Goal: Task Accomplishment & Management: Complete application form

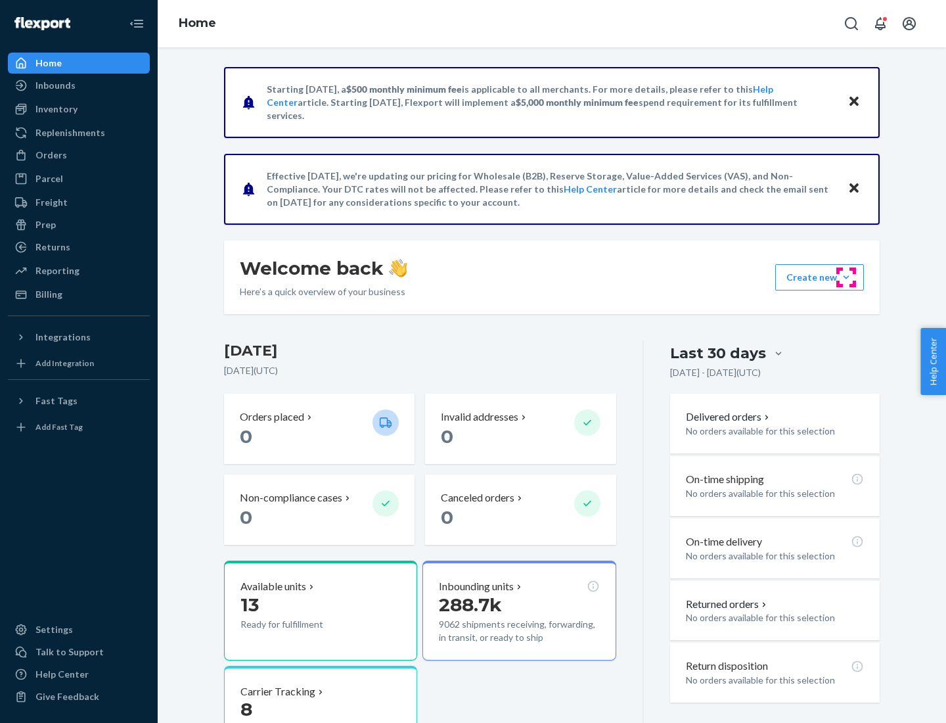
click at [846, 277] on button "Create new Create new inbound Create new order Create new product" at bounding box center [819, 277] width 89 height 26
click at [79, 85] on div "Inbounds" at bounding box center [78, 85] width 139 height 18
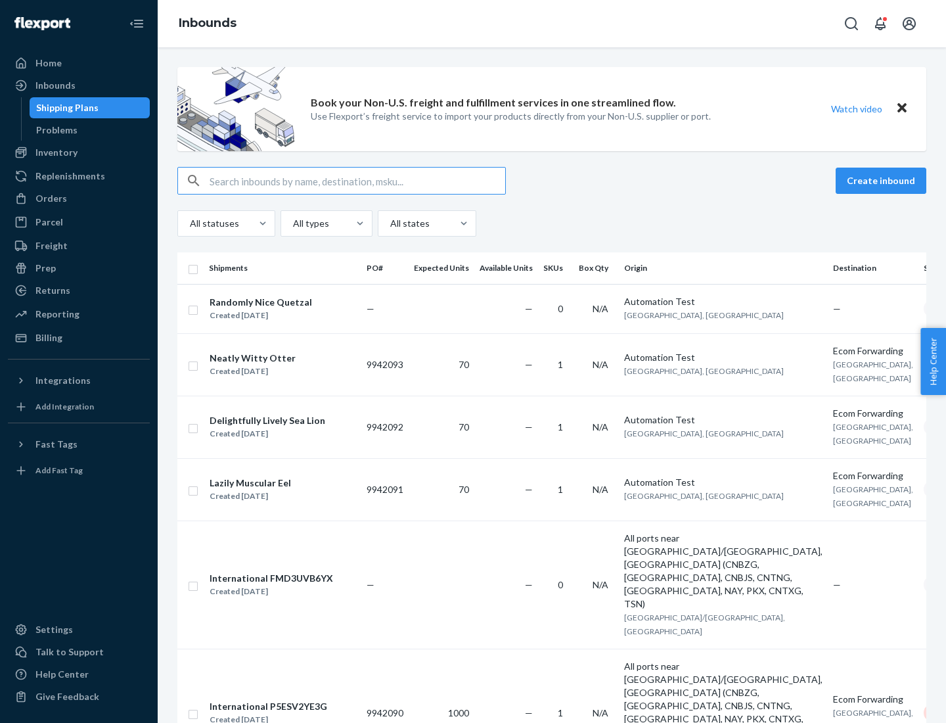
click at [883, 181] on button "Create inbound" at bounding box center [881, 181] width 91 height 26
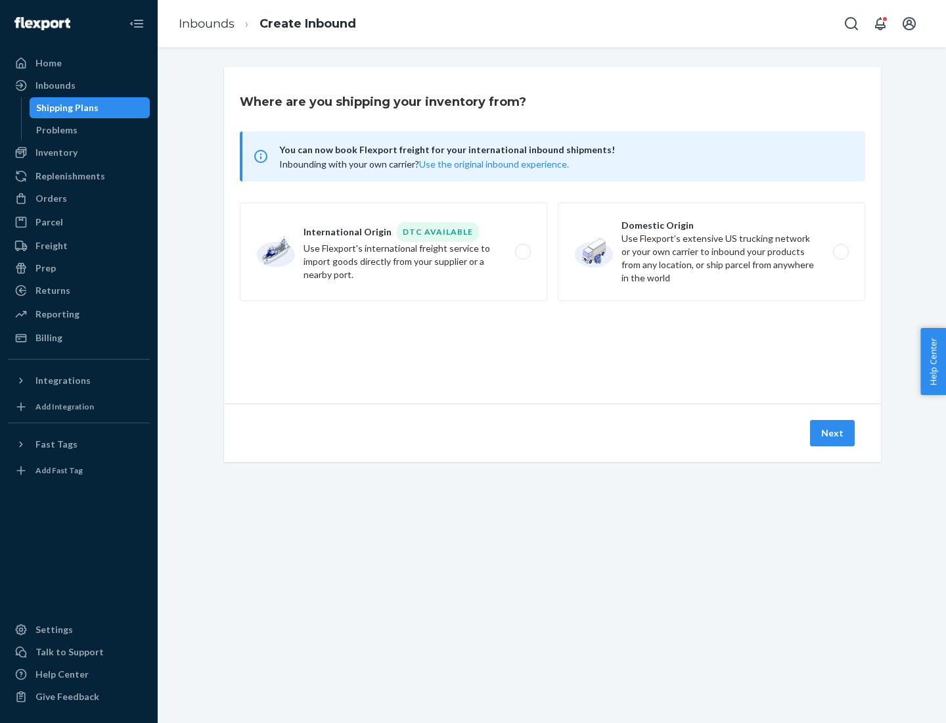
click at [711, 252] on label "Domestic Origin Use Flexport’s extensive US trucking network or your own carrie…" at bounding box center [711, 251] width 307 height 99
click at [840, 252] on input "Domestic Origin Use Flexport’s extensive US trucking network or your own carrie…" at bounding box center [844, 252] width 9 height 9
radio input "true"
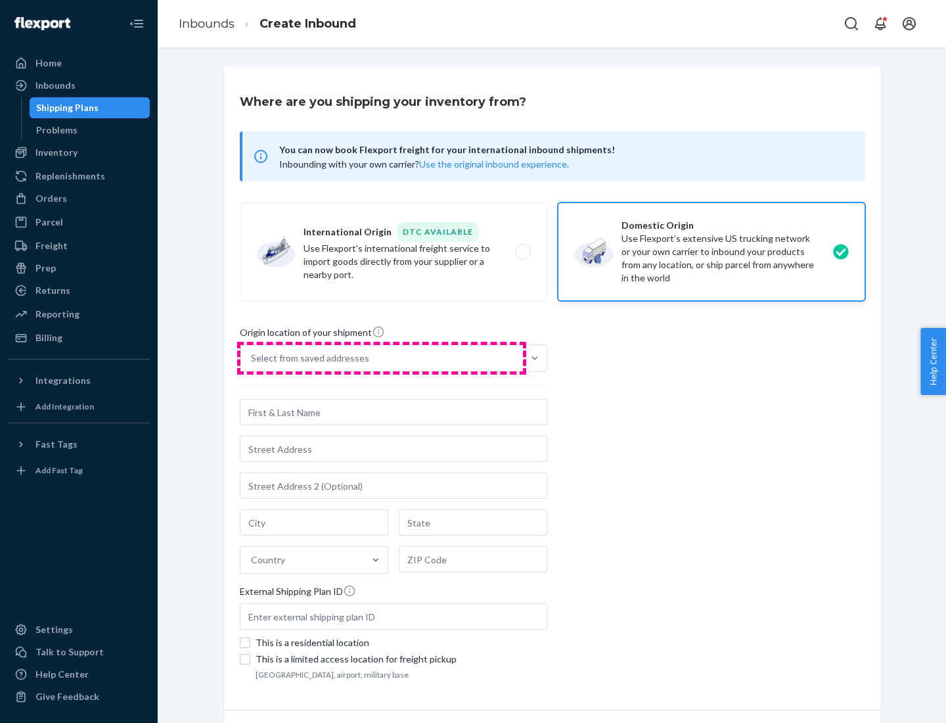
click at [382, 358] on div "Select from saved addresses" at bounding box center [381, 358] width 282 height 26
click at [252, 358] on input "Select from saved addresses" at bounding box center [251, 357] width 1 height 13
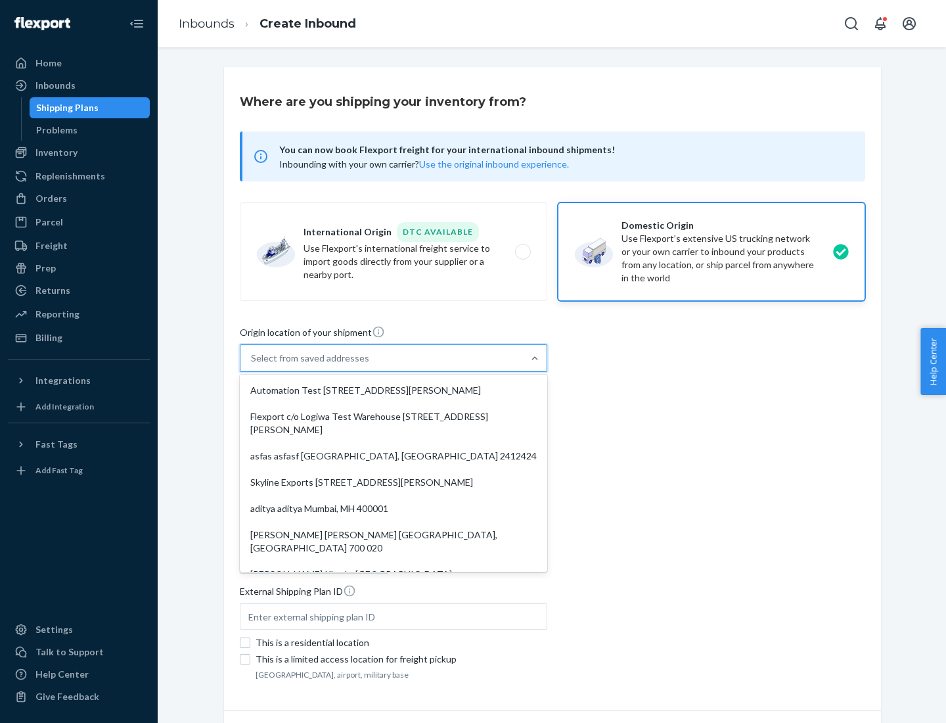
scroll to position [5, 0]
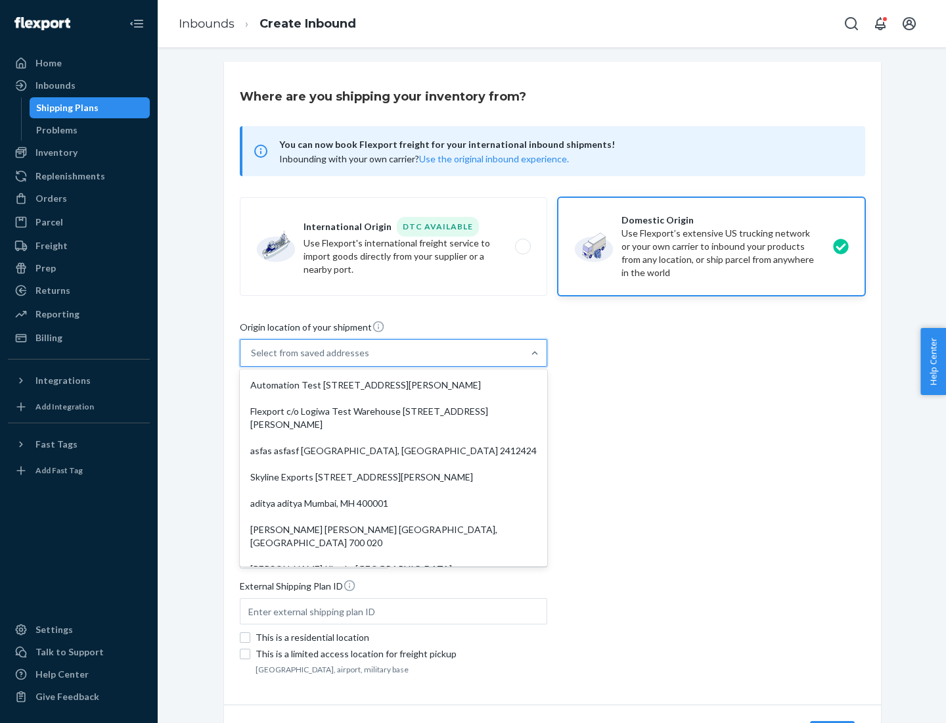
click at [393, 385] on div "Automation Test [STREET_ADDRESS][PERSON_NAME]" at bounding box center [393, 385] width 302 height 26
click at [252, 359] on input "option Automation Test [STREET_ADDRESS][PERSON_NAME]. 9 results available. Use …" at bounding box center [251, 352] width 1 height 13
type input "Automation Test"
type input "9th Floor"
type input "[GEOGRAPHIC_DATA]"
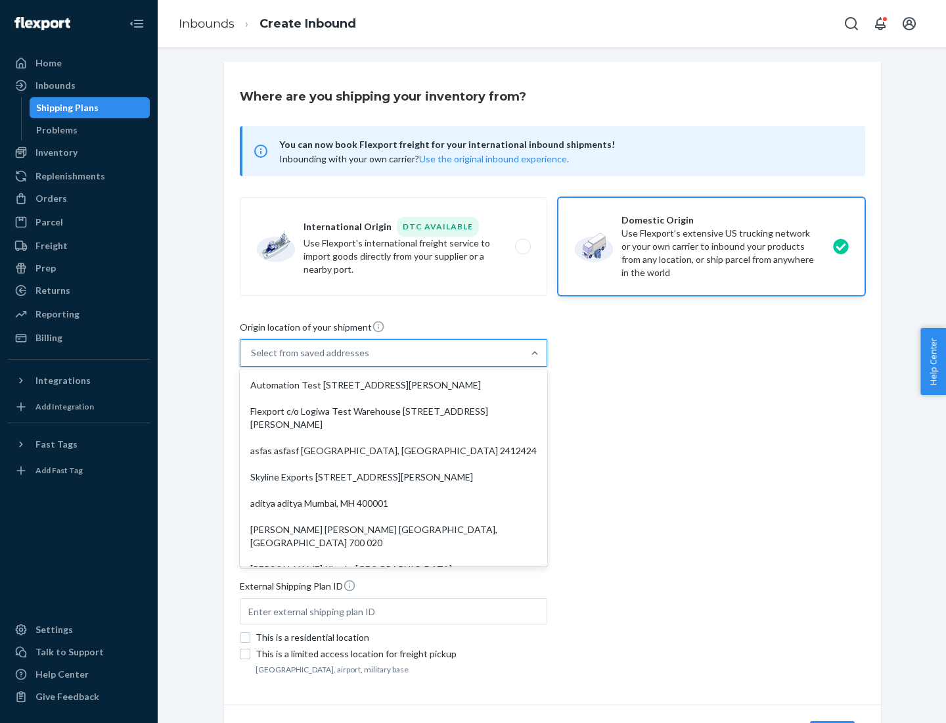
type input "CA"
type input "94104"
type input "[STREET_ADDRESS][PERSON_NAME]"
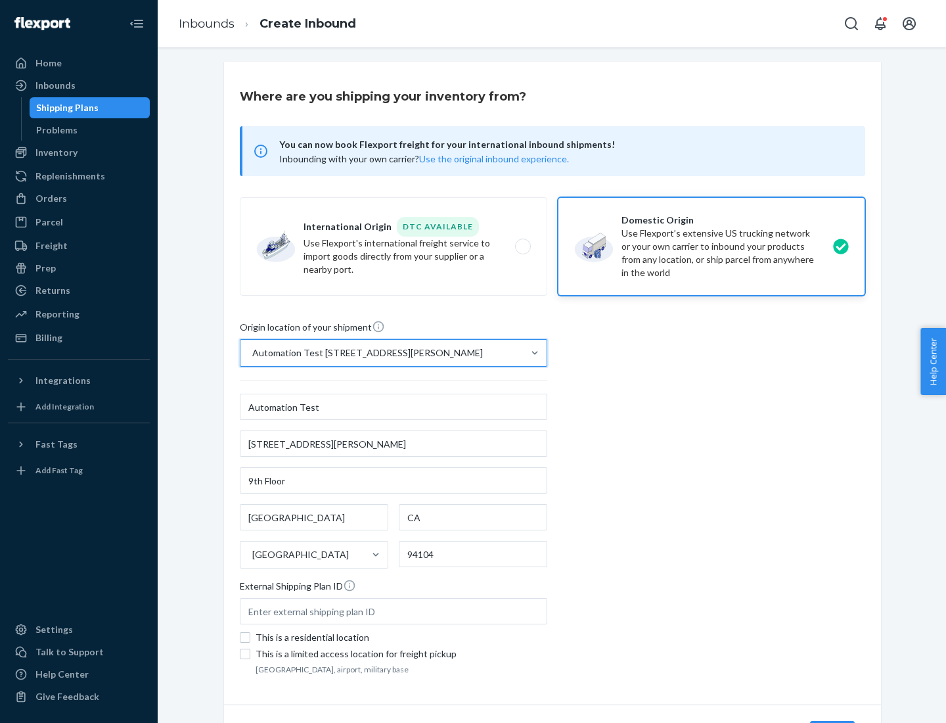
scroll to position [77, 0]
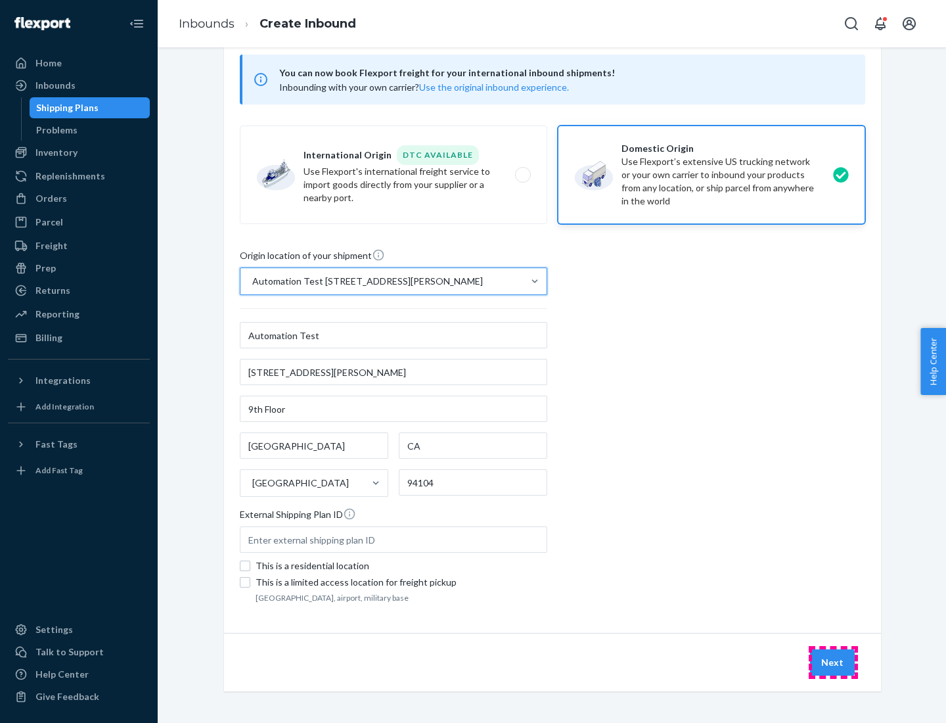
click at [833, 662] on button "Next" at bounding box center [832, 662] width 45 height 26
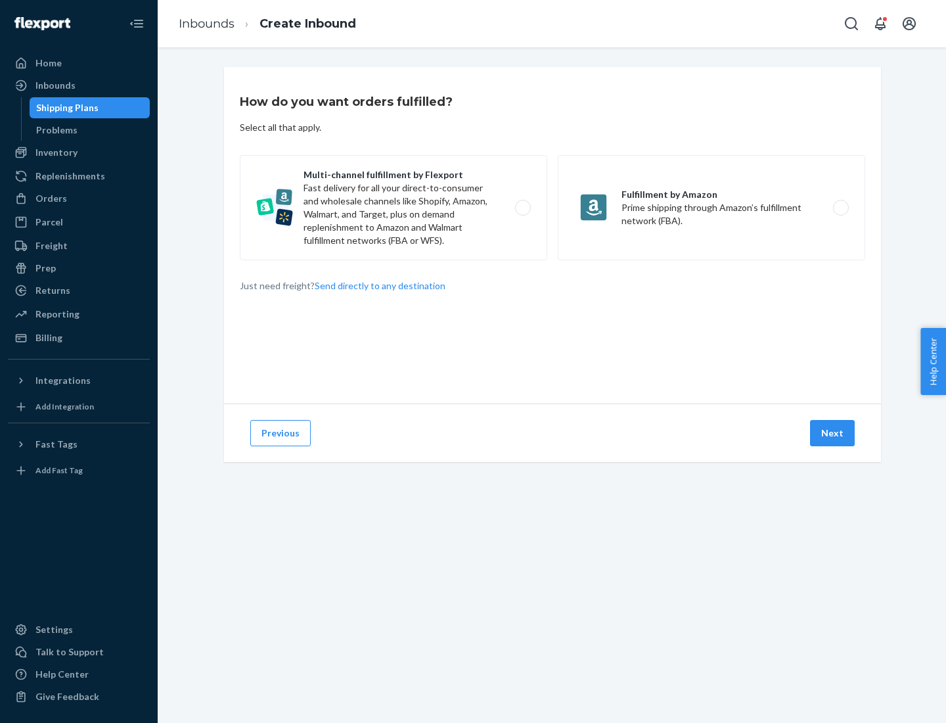
click at [393, 208] on label "Multi-channel fulfillment by Flexport Fast delivery for all your direct-to-cons…" at bounding box center [393, 207] width 307 height 105
click at [522, 208] on input "Multi-channel fulfillment by Flexport Fast delivery for all your direct-to-cons…" at bounding box center [526, 208] width 9 height 9
radio input "true"
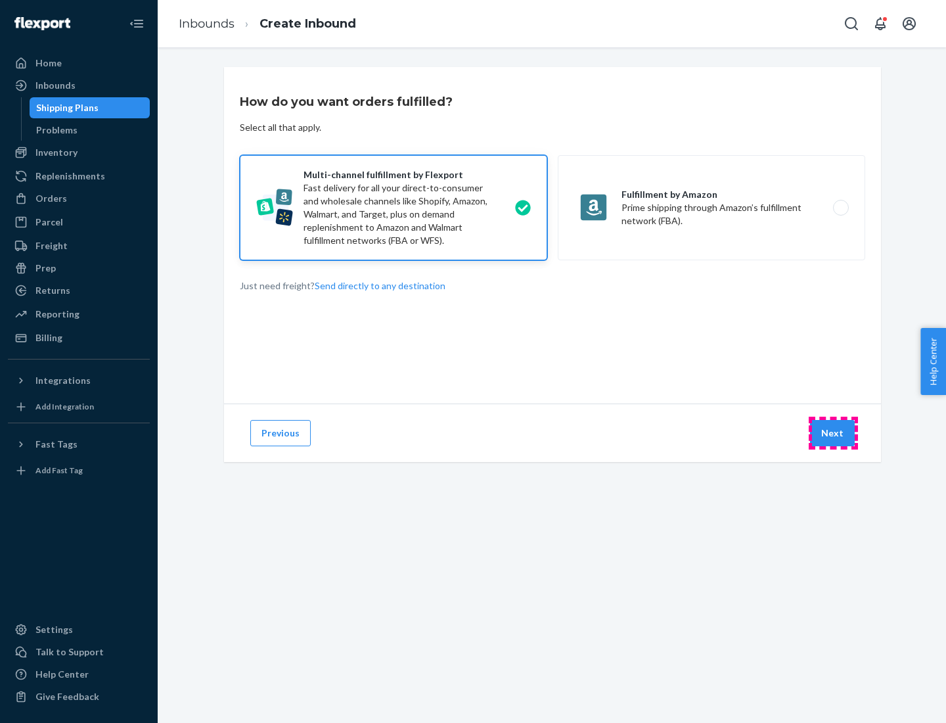
click at [833, 433] on button "Next" at bounding box center [832, 433] width 45 height 26
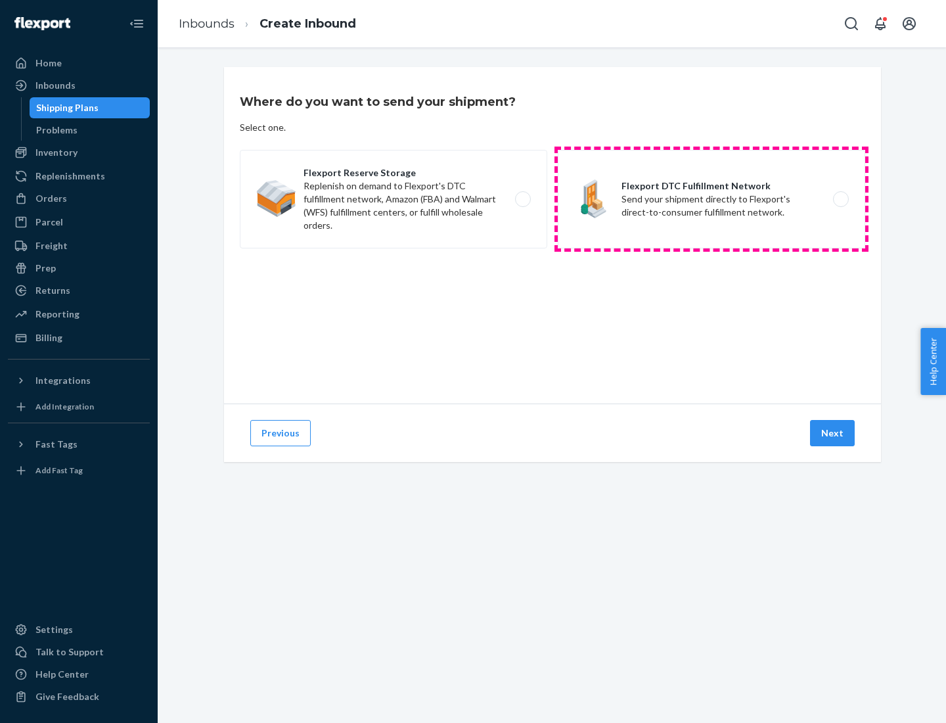
click at [711, 199] on label "Flexport DTC Fulfillment Network Send your shipment directly to Flexport's dire…" at bounding box center [711, 199] width 307 height 99
click at [840, 199] on input "Flexport DTC Fulfillment Network Send your shipment directly to Flexport's dire…" at bounding box center [844, 199] width 9 height 9
radio input "true"
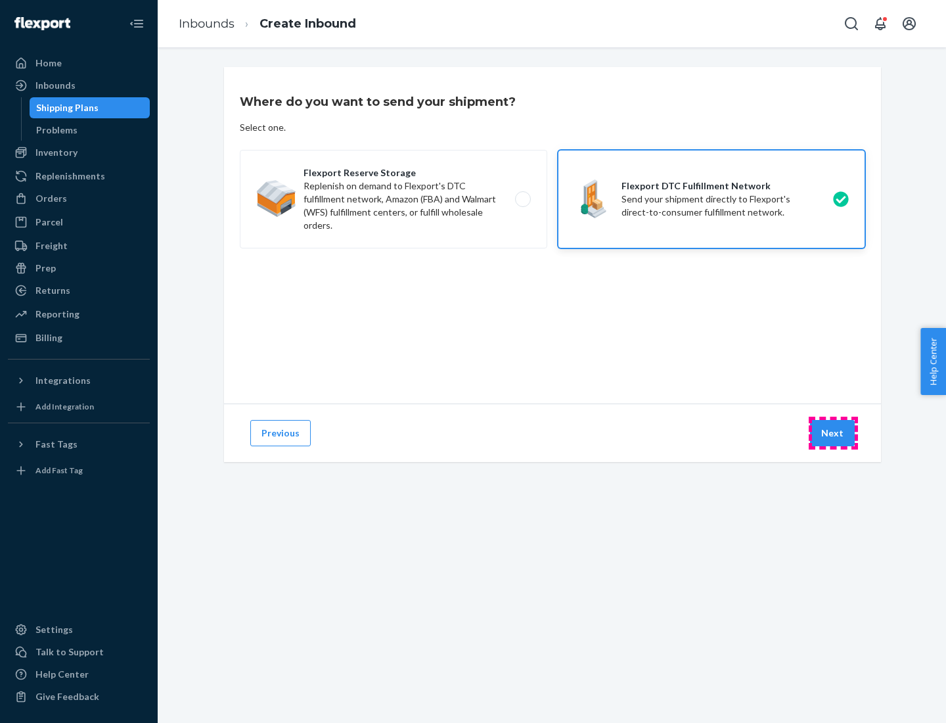
click at [833, 433] on button "Next" at bounding box center [832, 433] width 45 height 26
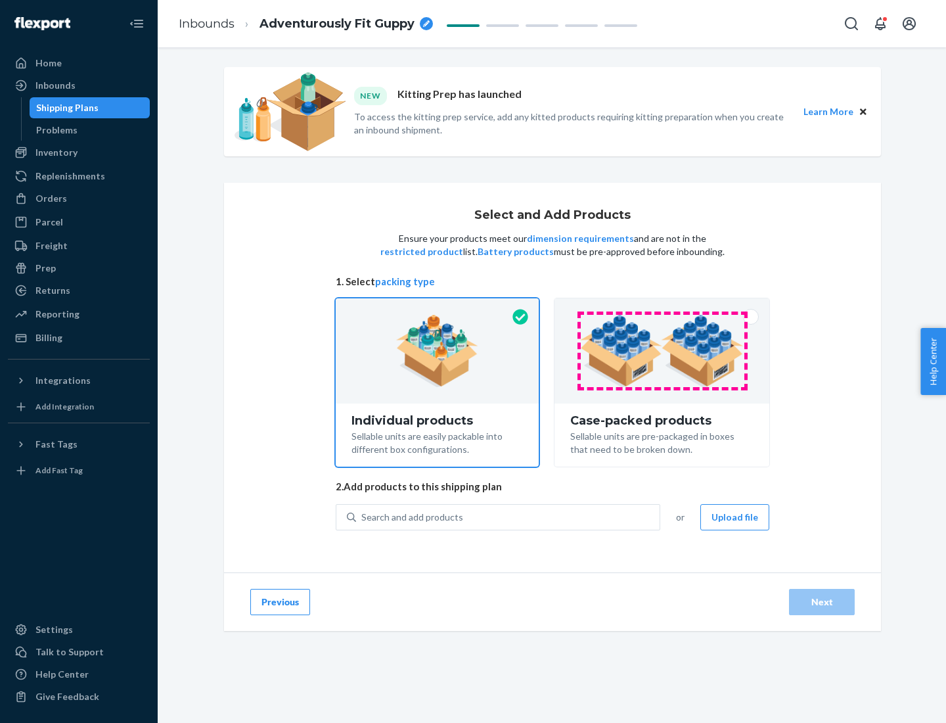
click at [662, 351] on img at bounding box center [662, 351] width 164 height 72
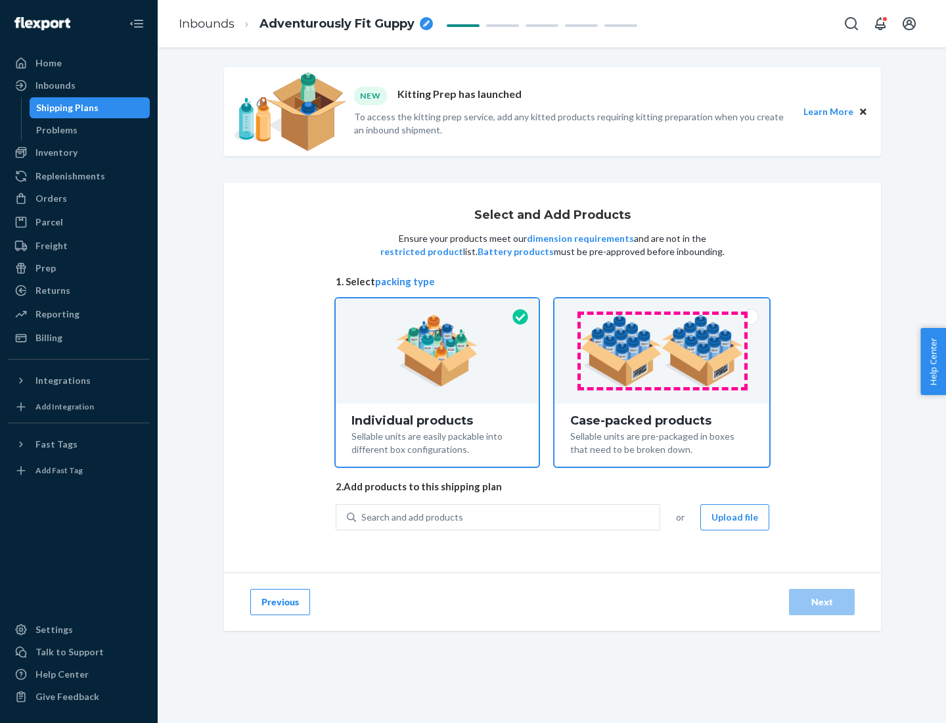
click at [662, 307] on input "Case-packed products Sellable units are pre-packaged in boxes that need to be b…" at bounding box center [662, 302] width 9 height 9
radio input "true"
radio input "false"
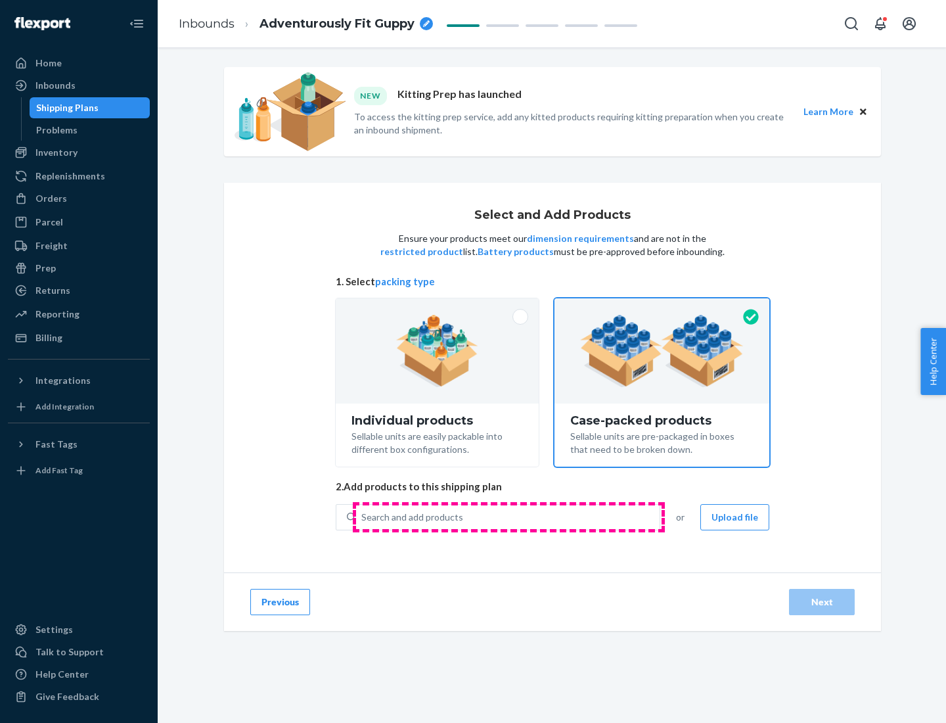
click at [508, 516] on div "Search and add products" at bounding box center [507, 517] width 303 height 24
click at [363, 516] on input "Search and add products" at bounding box center [361, 516] width 1 height 13
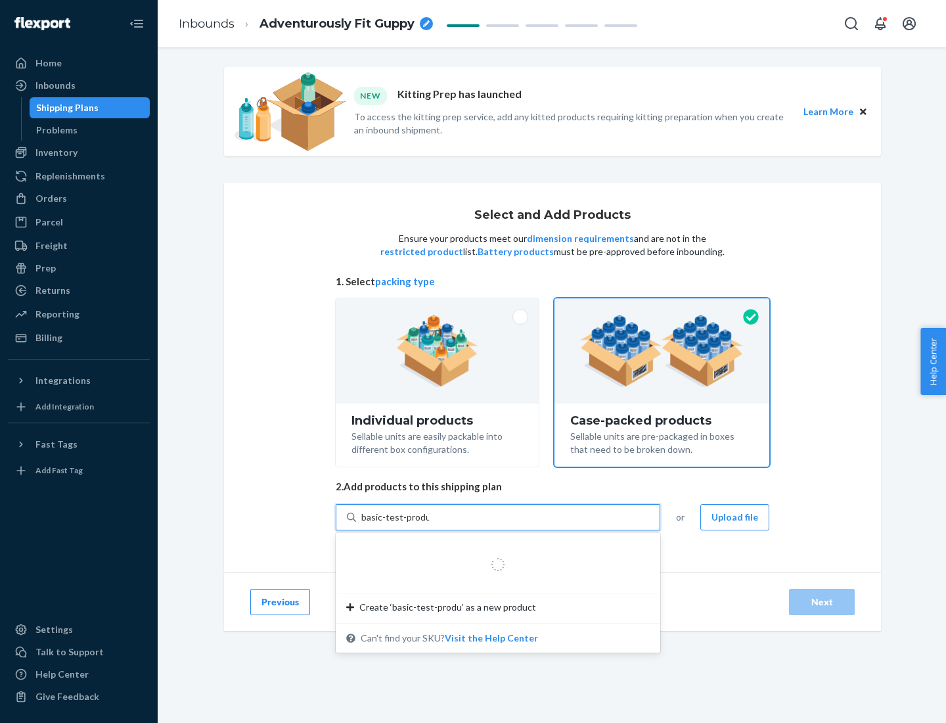
type input "basic-test-product-1"
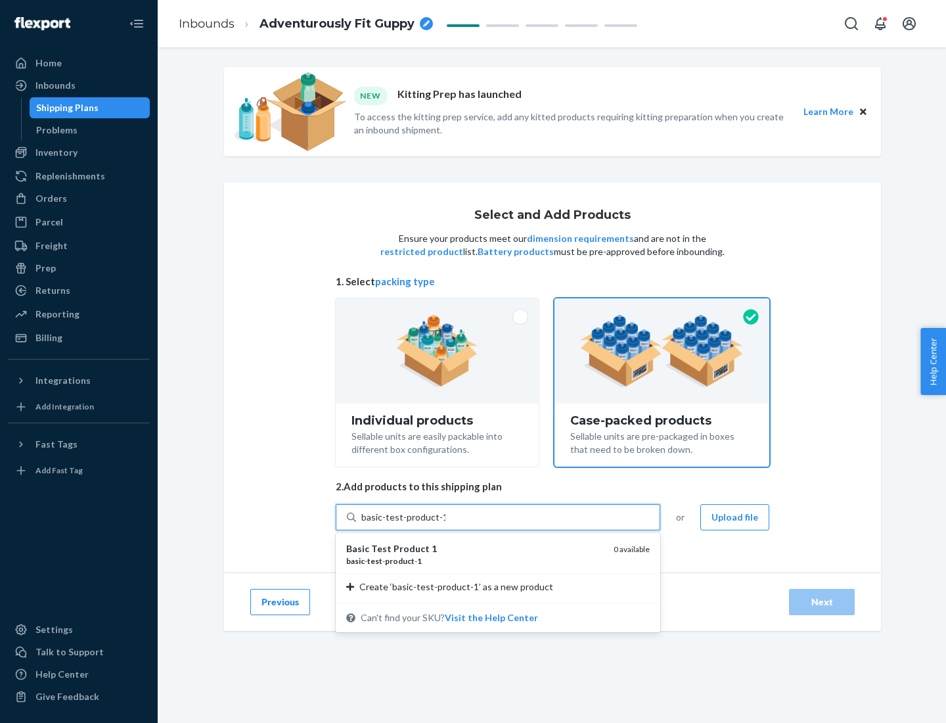
click at [475, 560] on div "basic - test - product - 1" at bounding box center [474, 560] width 257 height 11
click at [445, 524] on input "basic-test-product-1" at bounding box center [403, 516] width 84 height 13
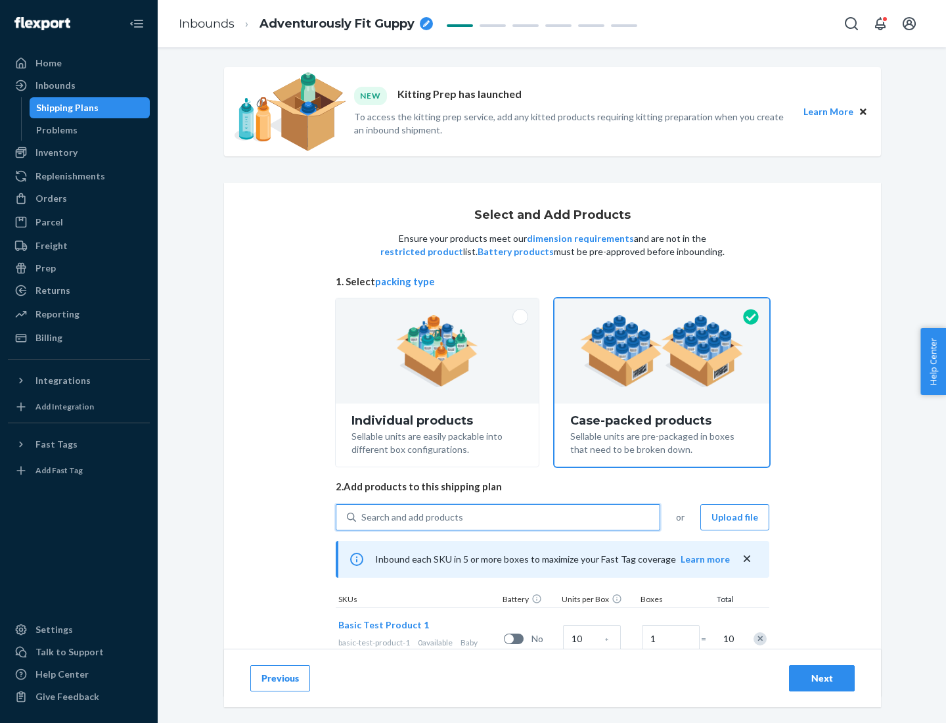
scroll to position [47, 0]
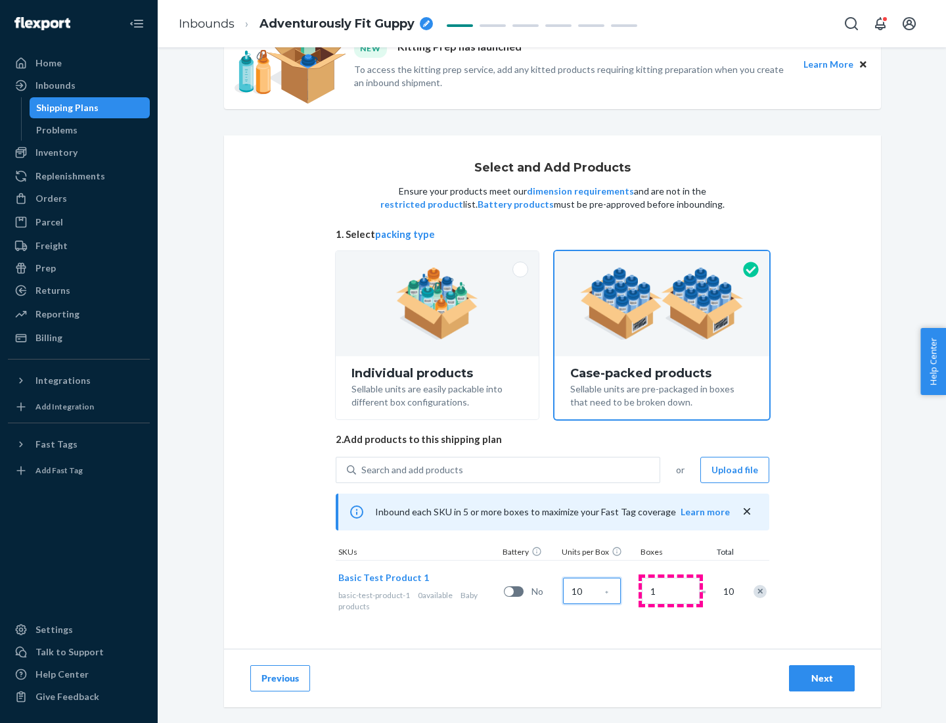
type input "10"
type input "7"
click at [822, 678] on div "Next" at bounding box center [821, 677] width 43 height 13
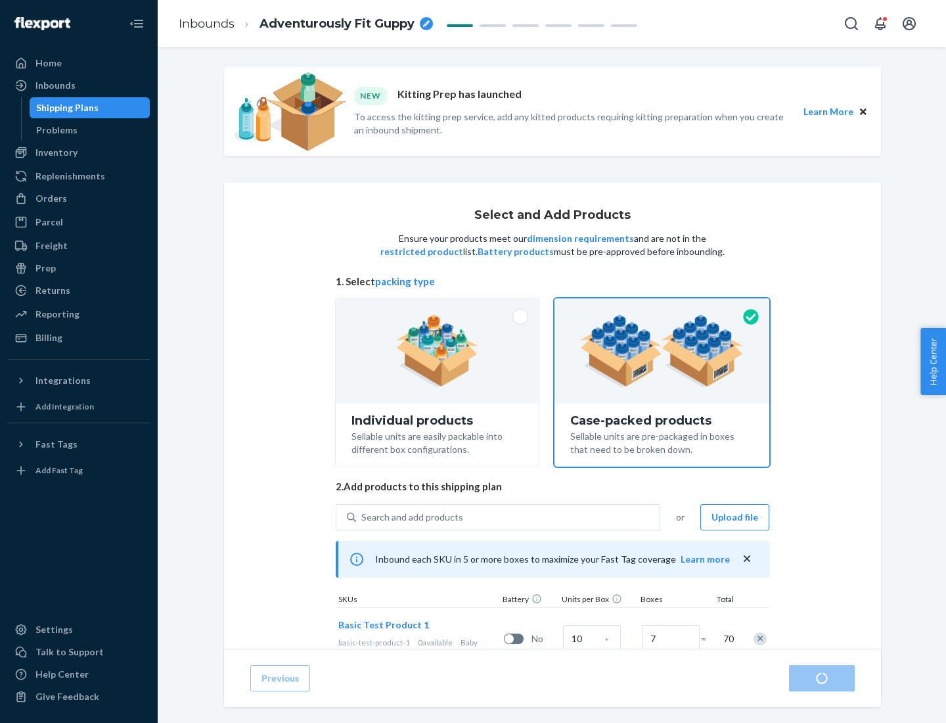
radio input "true"
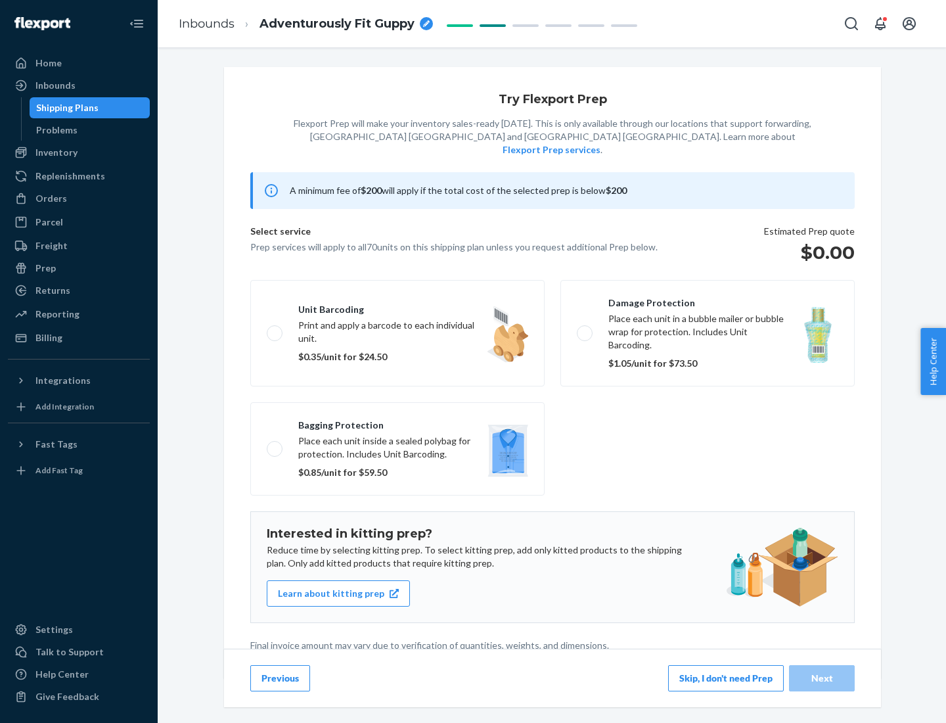
scroll to position [3, 0]
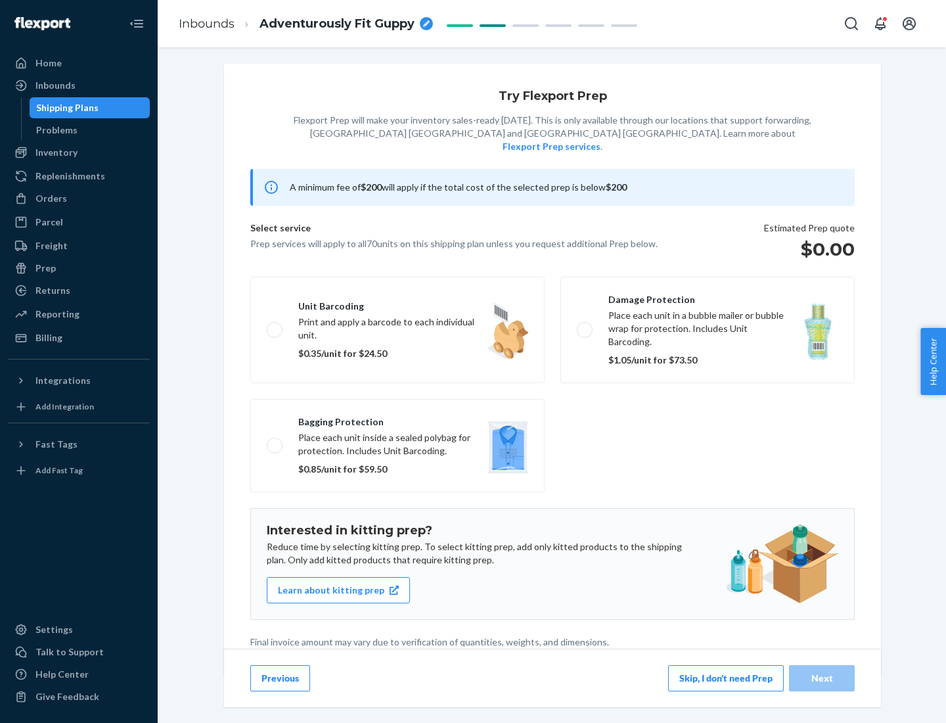
click at [726, 677] on button "Skip, I don't need Prep" at bounding box center [726, 678] width 116 height 26
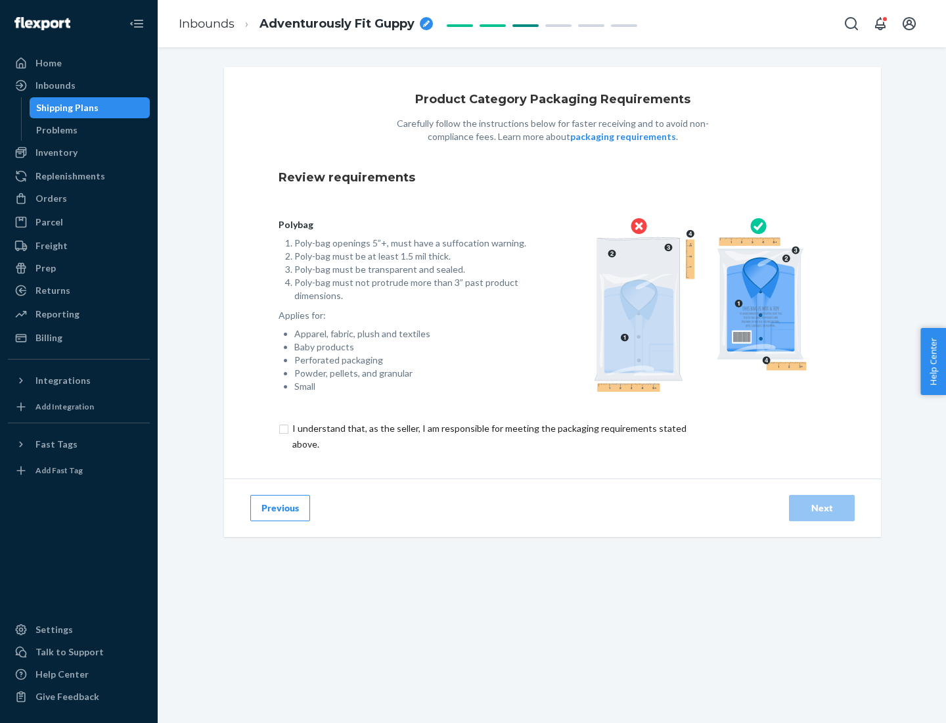
click at [488, 436] on input "checkbox" at bounding box center [497, 436] width 437 height 32
checkbox input "true"
click at [822, 507] on div "Next" at bounding box center [821, 507] width 43 height 13
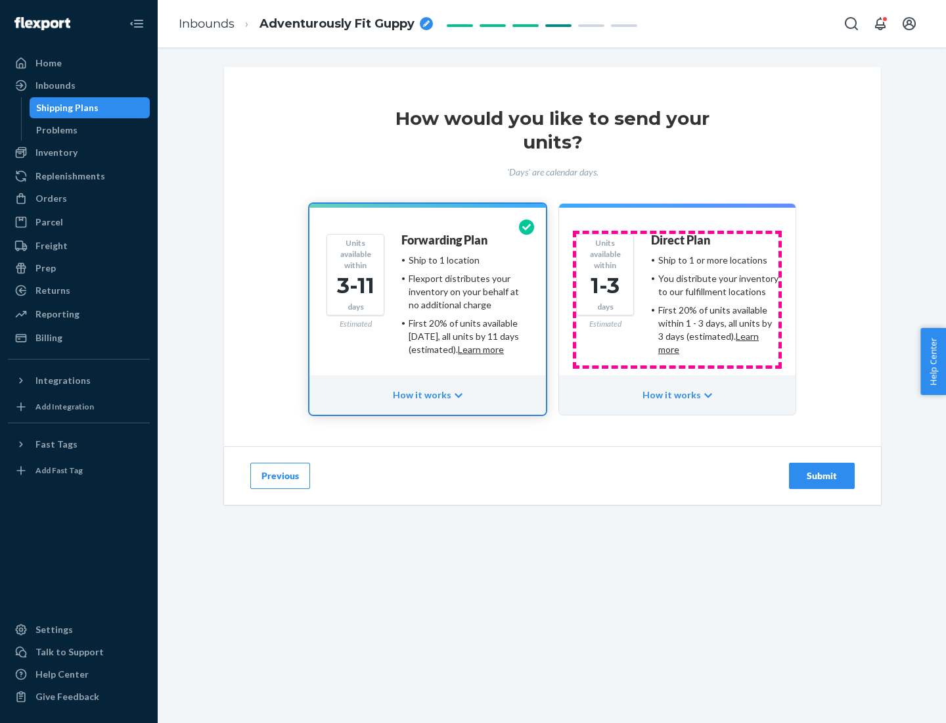
click at [677, 300] on ul "Ship to 1 or more locations You distribute your inventory to our fulfillment lo…" at bounding box center [714, 305] width 127 height 102
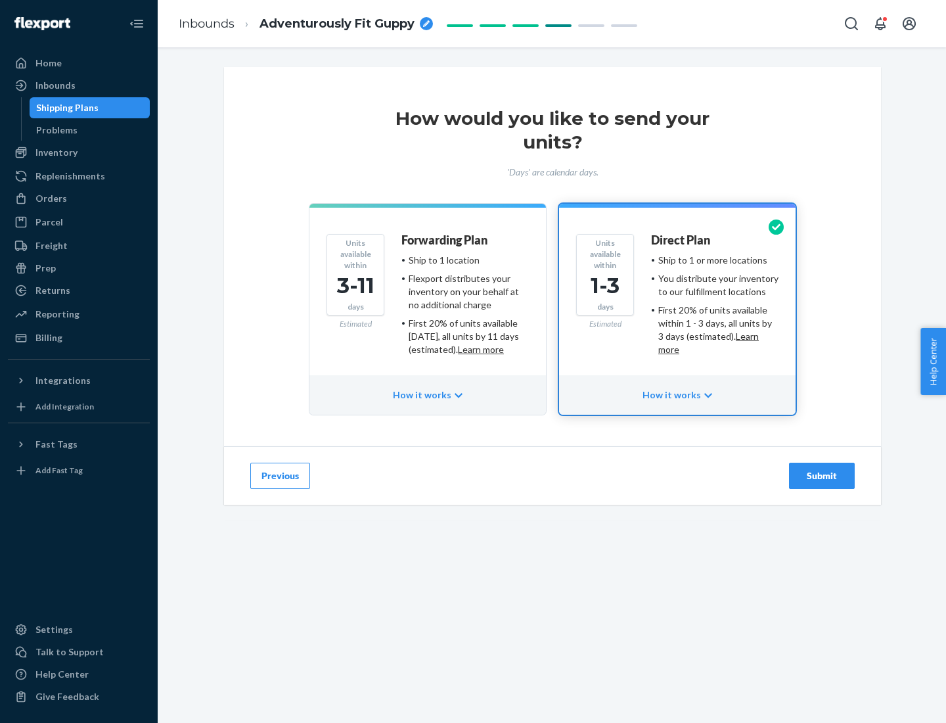
click at [822, 476] on div "Submit" at bounding box center [821, 475] width 43 height 13
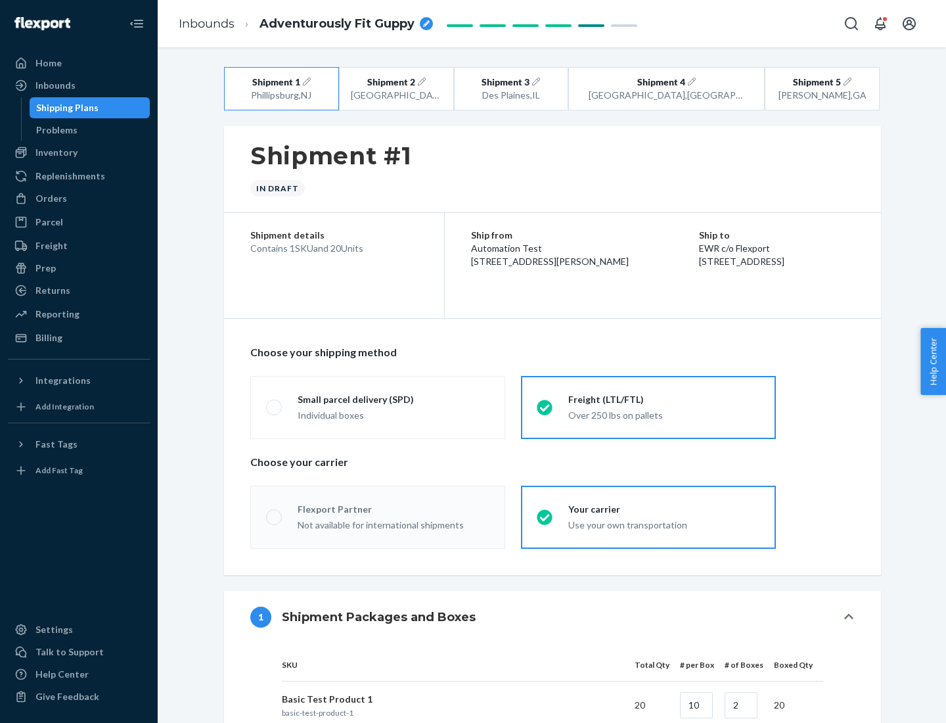
radio input "true"
radio input "false"
radio input "true"
radio input "false"
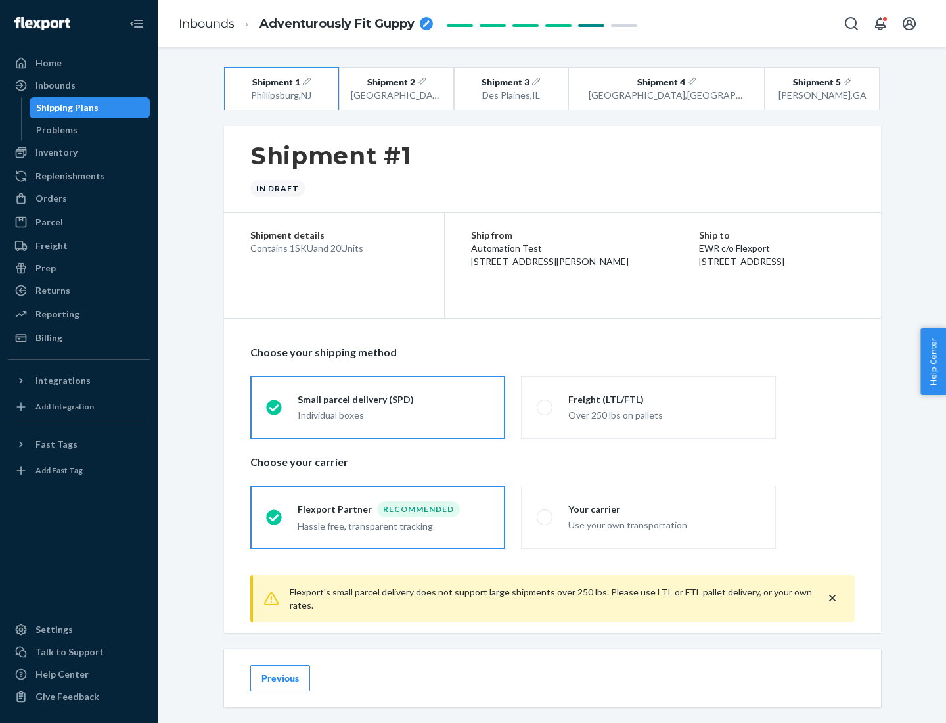
scroll to position [14, 0]
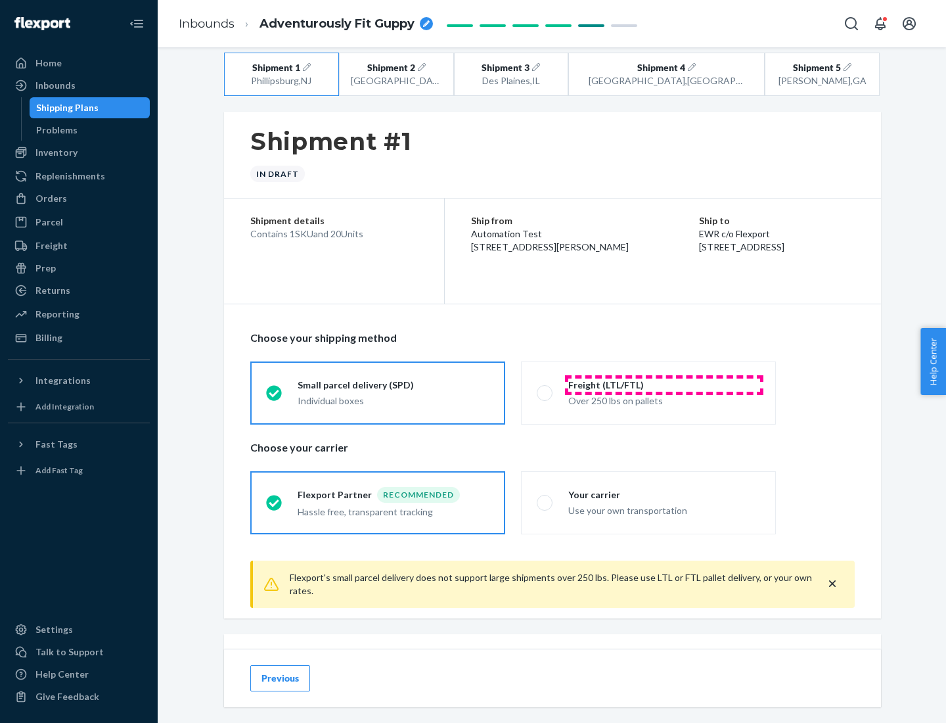
click at [664, 384] on div "Freight (LTL/FTL)" at bounding box center [664, 384] width 192 height 13
click at [545, 388] on input "Freight (LTL/FTL) Over 250 lbs on pallets" at bounding box center [541, 392] width 9 height 9
radio input "true"
radio input "false"
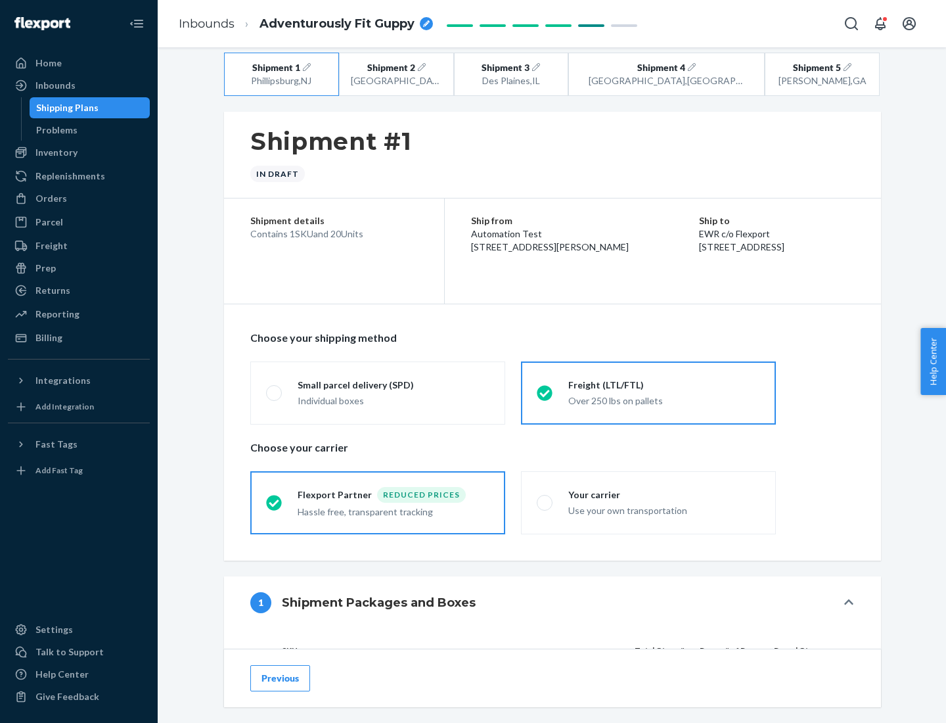
scroll to position [124, 0]
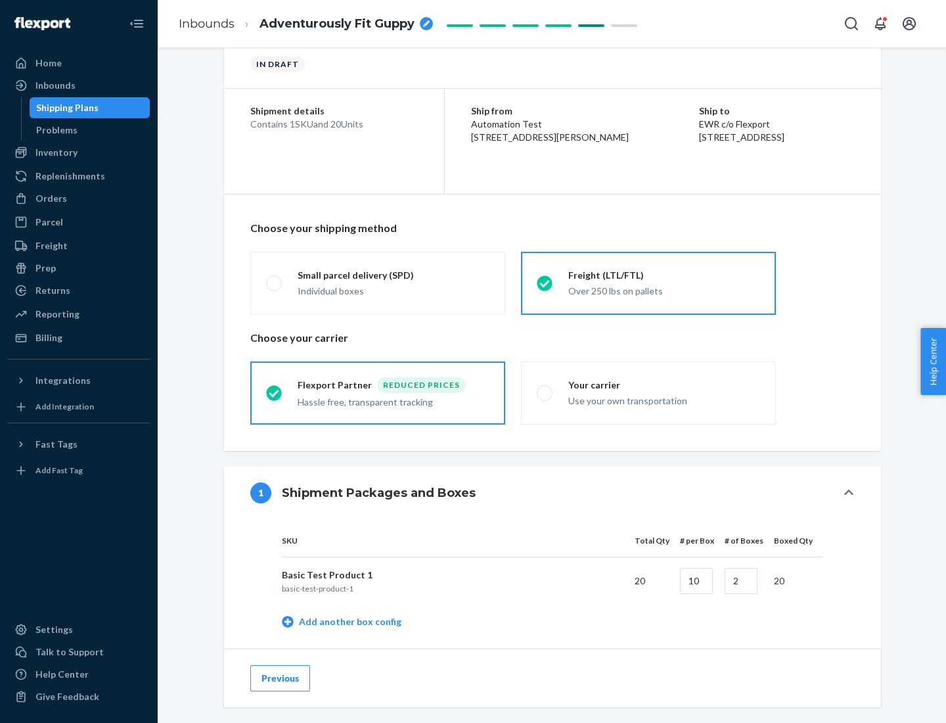
click at [664, 384] on div "Your carrier" at bounding box center [664, 384] width 192 height 13
click at [545, 388] on input "Your carrier Use your own transportation" at bounding box center [541, 392] width 9 height 9
radio input "true"
radio input "false"
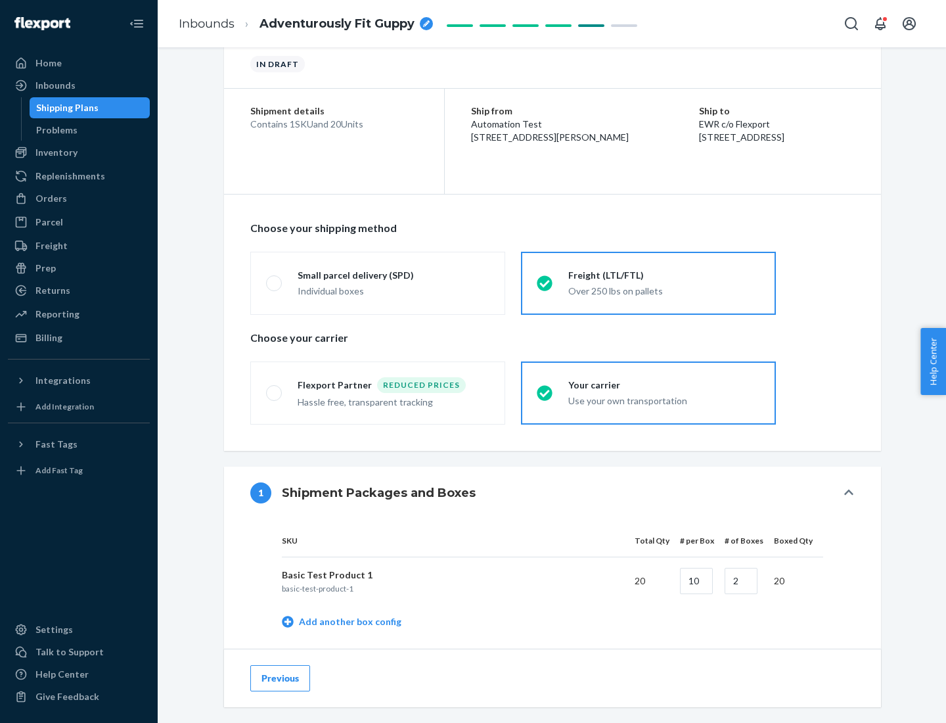
scroll to position [415, 0]
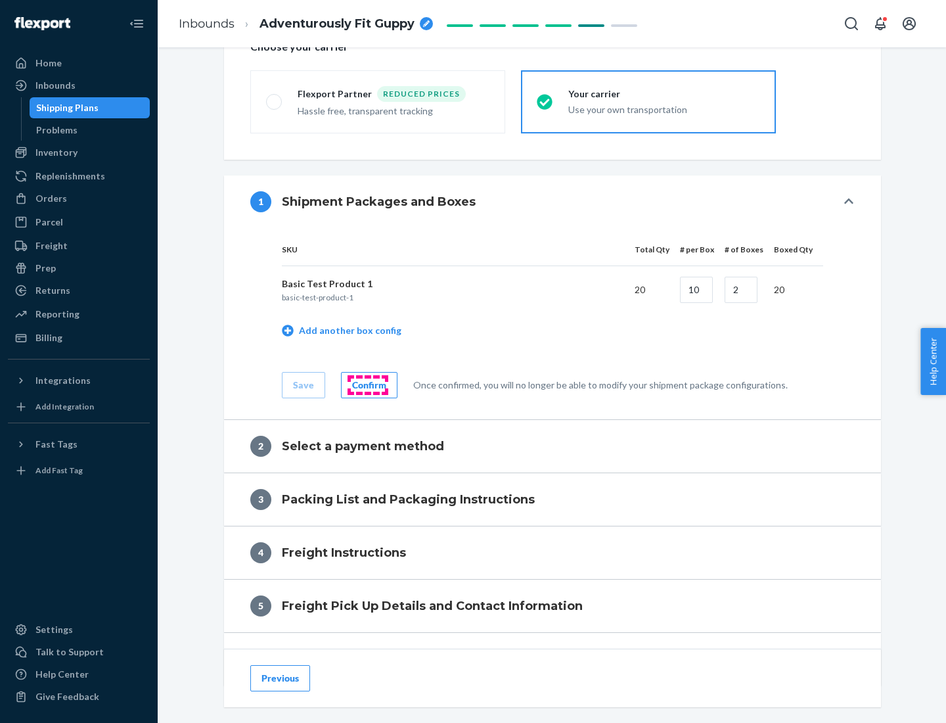
click at [367, 384] on div "Confirm" at bounding box center [369, 384] width 34 height 13
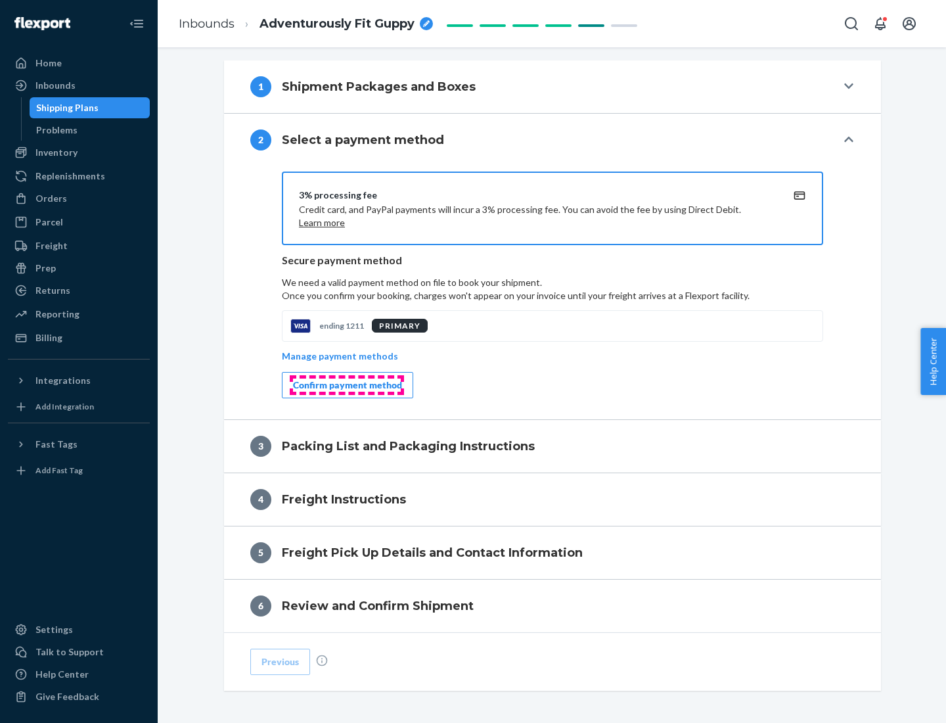
click at [346, 385] on div "Confirm payment method" at bounding box center [347, 384] width 109 height 13
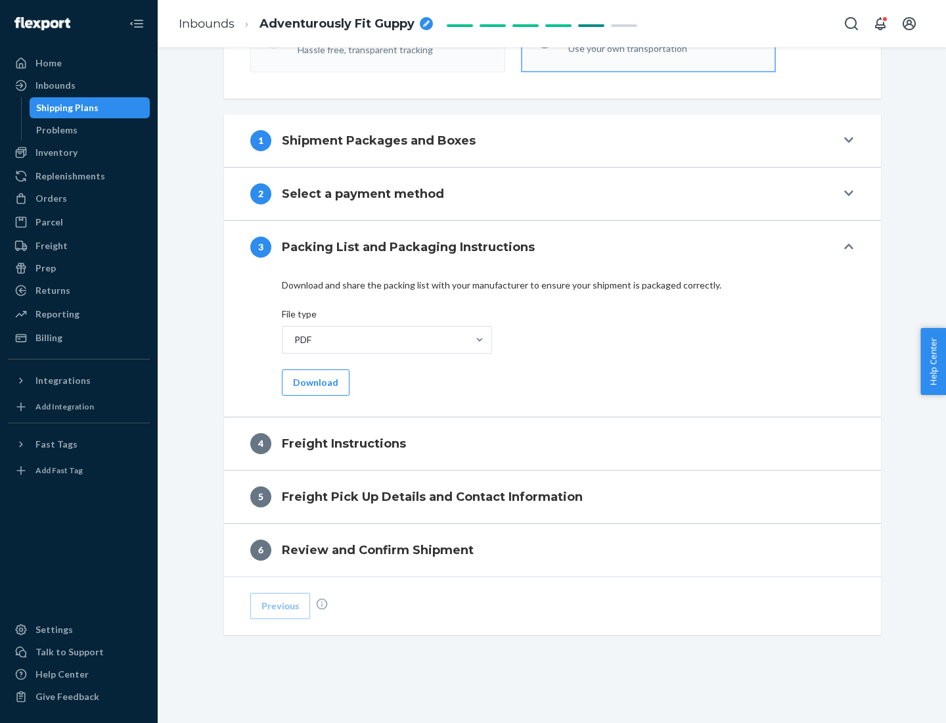
scroll to position [474, 0]
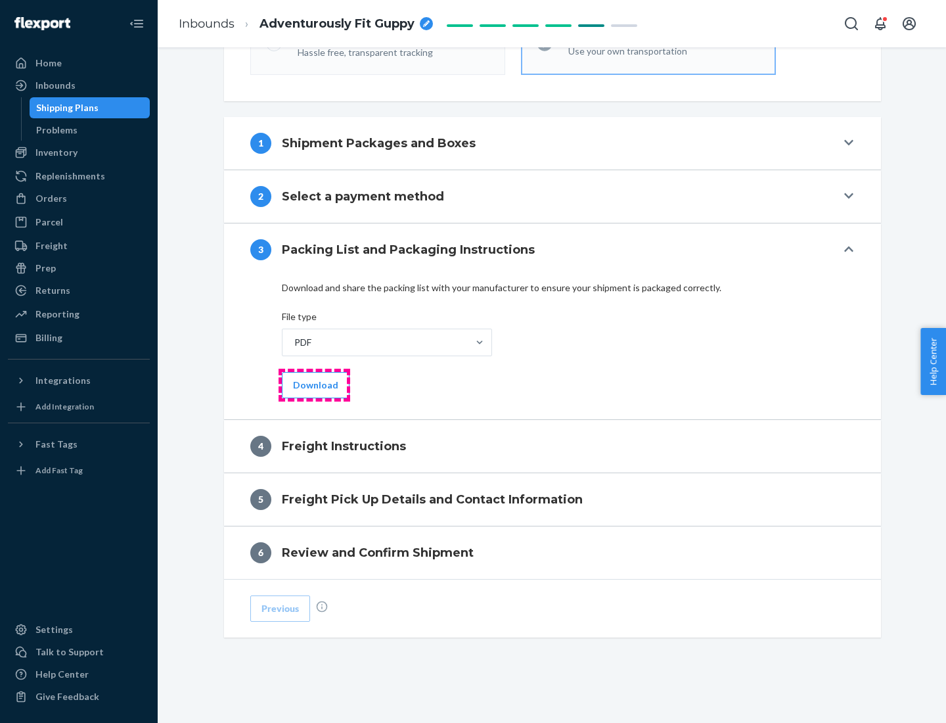
click at [314, 384] on button "Download" at bounding box center [316, 385] width 68 height 26
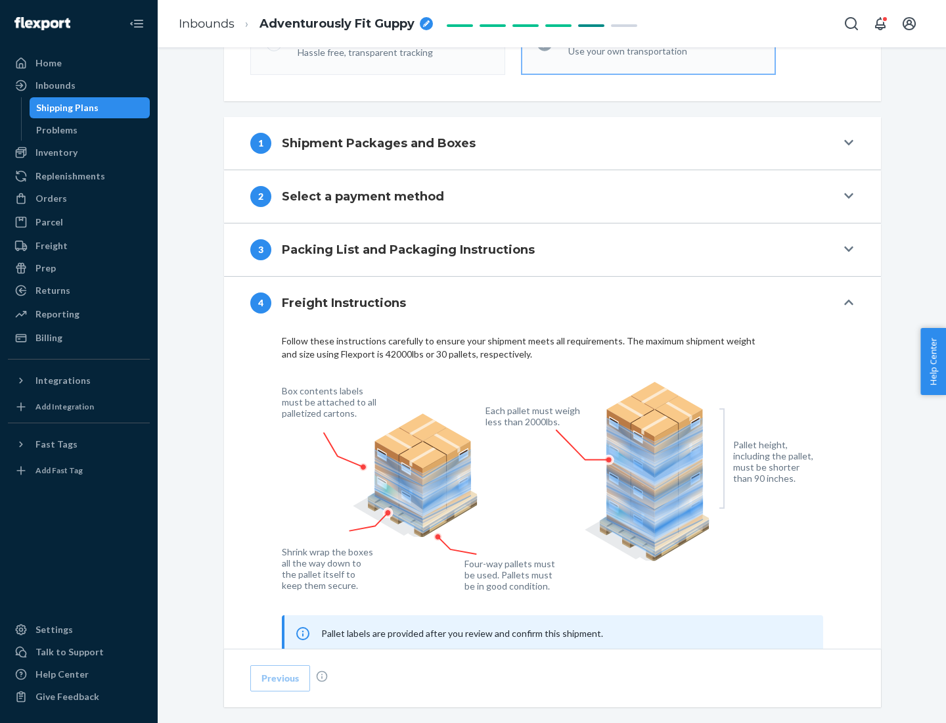
scroll to position [794, 0]
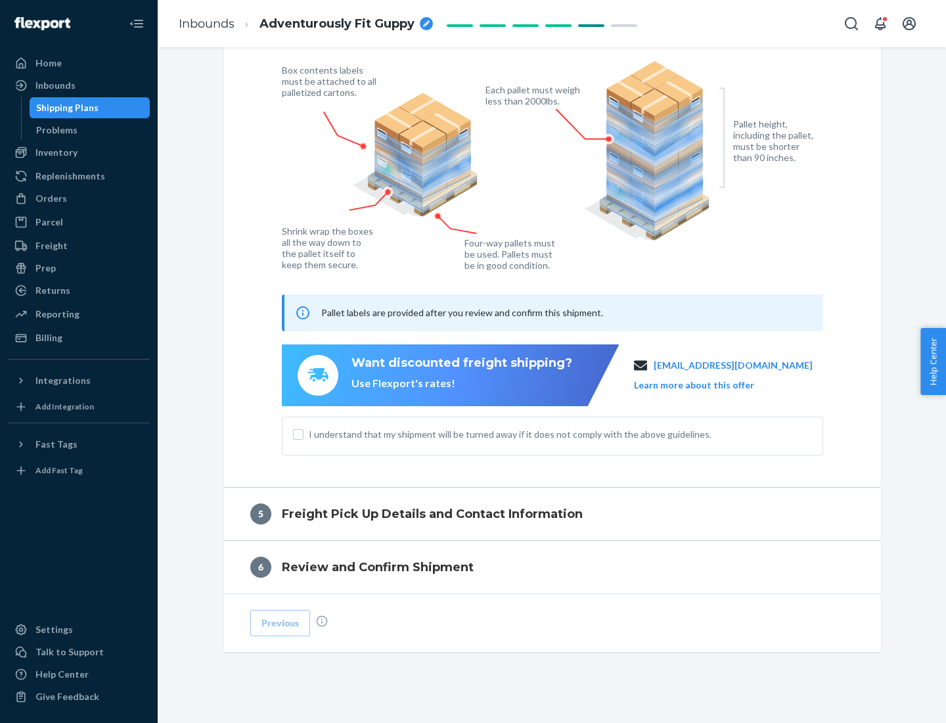
click at [710, 384] on button "Learn more about this offer" at bounding box center [694, 384] width 120 height 13
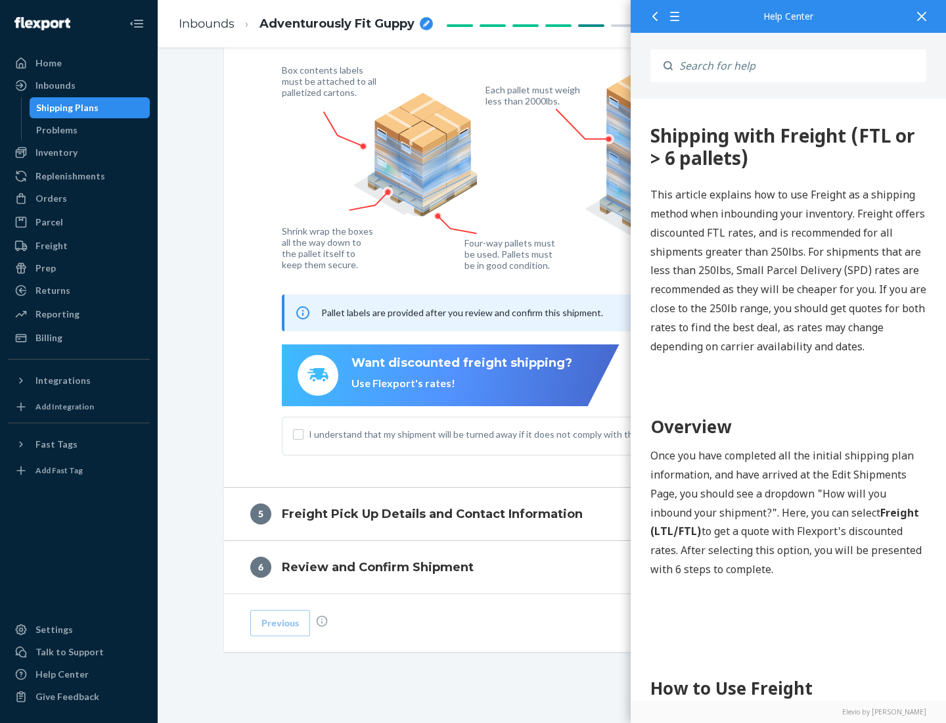
scroll to position [0, 0]
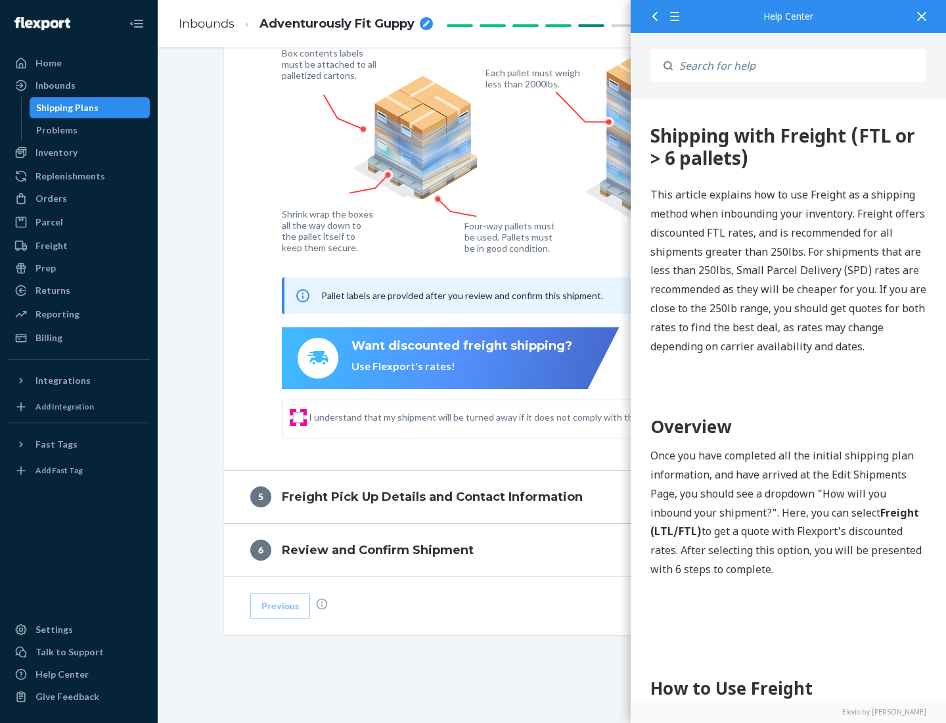
click at [298, 416] on input "I understand that my shipment will be turned away if it does not comply with th…" at bounding box center [298, 417] width 11 height 11
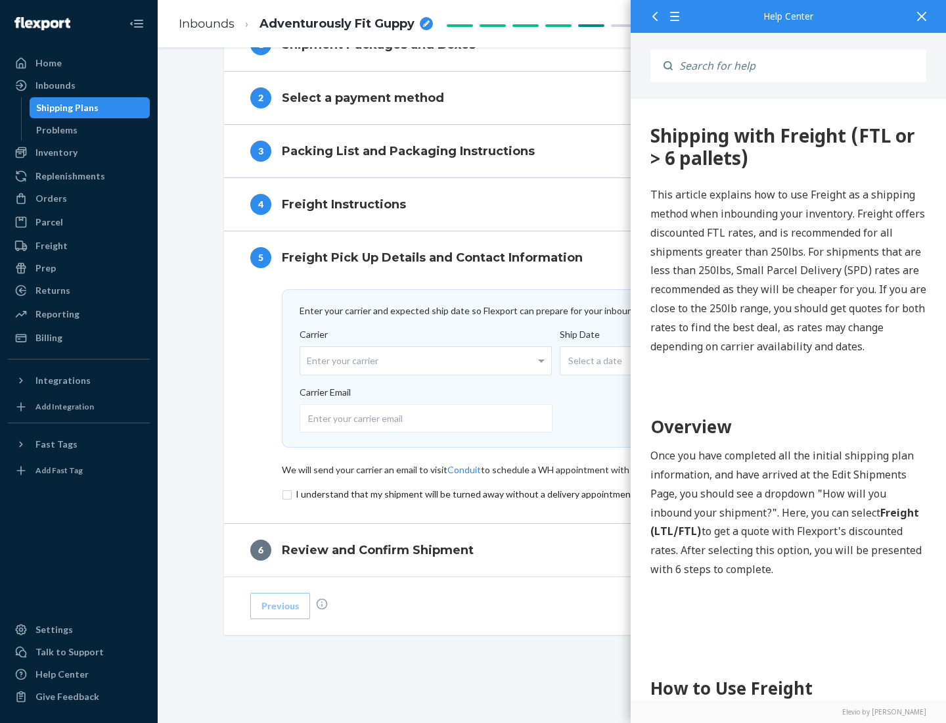
click at [552, 493] on input "checkbox" at bounding box center [552, 494] width 541 height 16
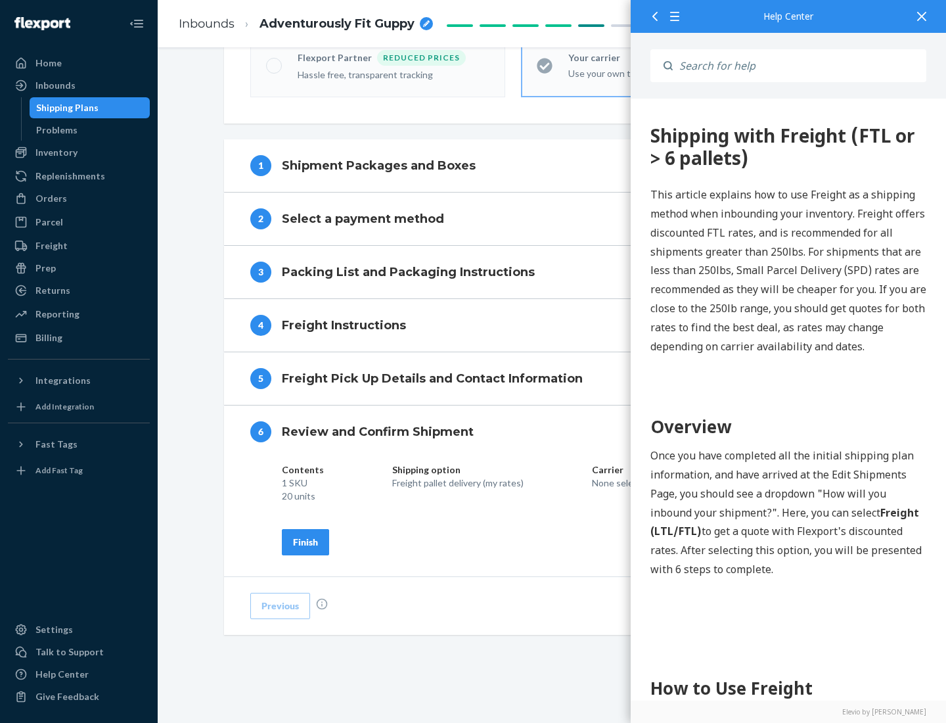
scroll to position [451, 0]
click at [305, 541] on div "Finish" at bounding box center [305, 541] width 25 height 13
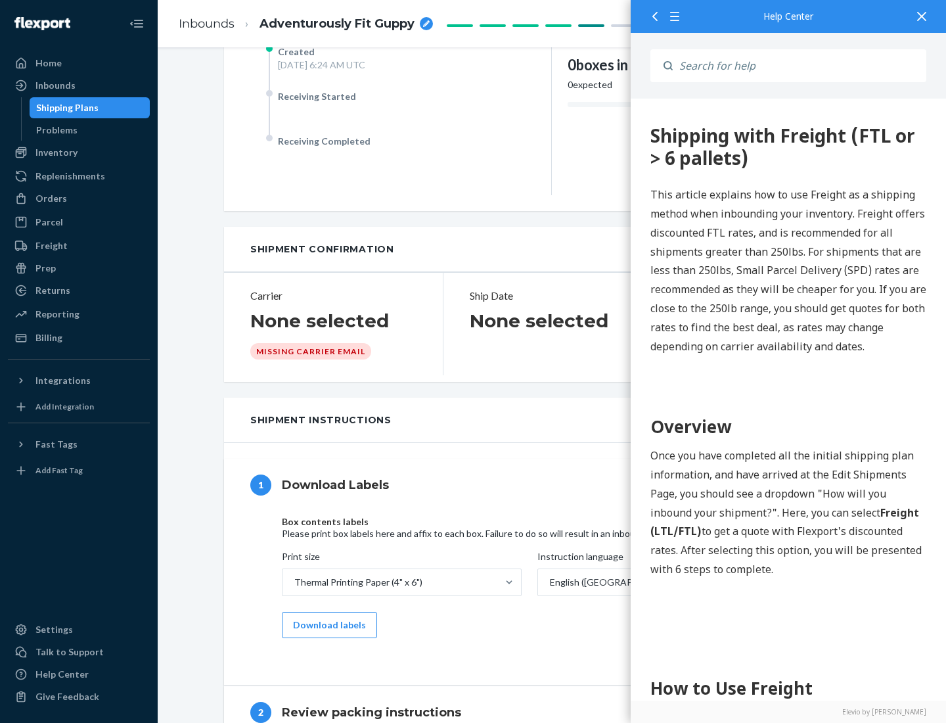
scroll to position [0, 0]
